Goal: Navigation & Orientation: Go to known website

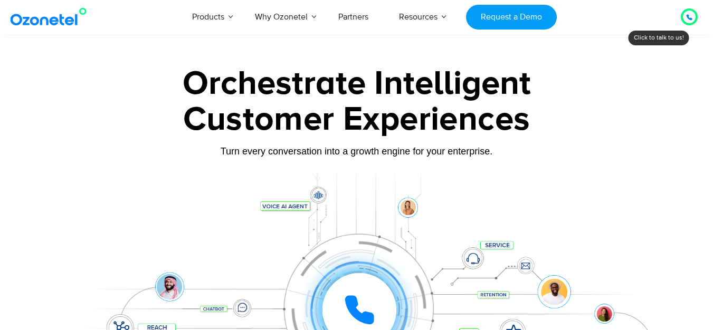
click at [692, 12] on div at bounding box center [689, 16] width 17 height 17
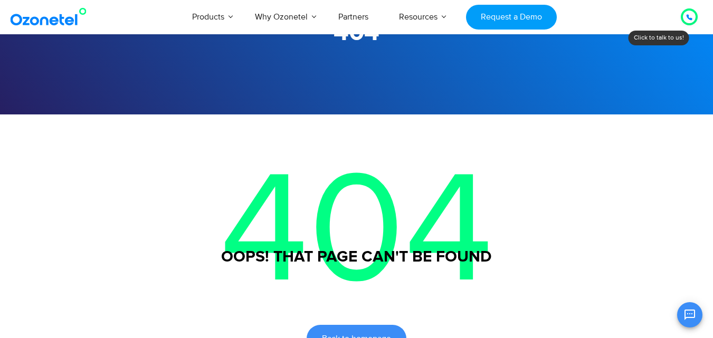
scroll to position [158, 0]
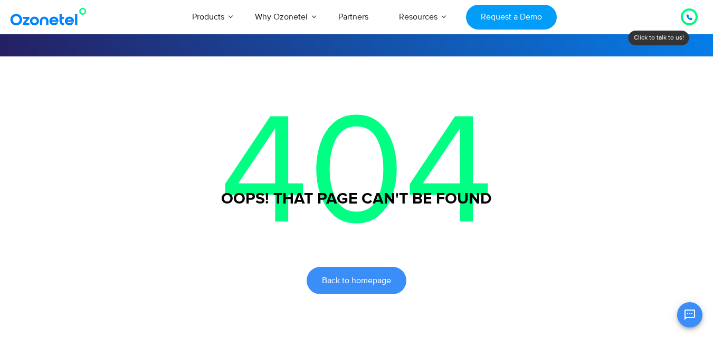
click at [61, 117] on p "404" at bounding box center [357, 174] width 660 height 237
